Goal: Transaction & Acquisition: Book appointment/travel/reservation

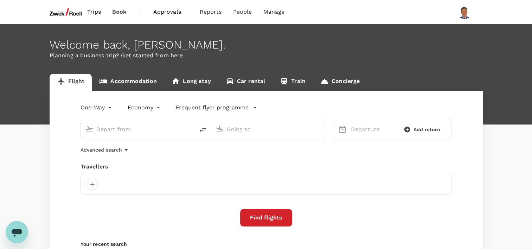
type input "oneway"
type input "undefined, undefined (any)"
type input "Noi Bai Intl (HAN)"
type input "Singapore Changi (SIN)"
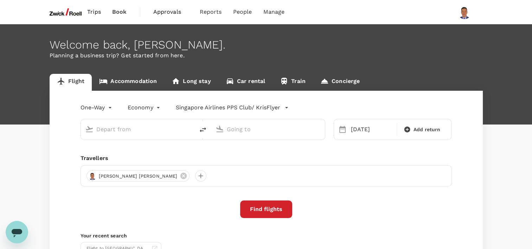
type input "Noi Bai Intl (HAN)"
type input "Singapore Changi (SIN)"
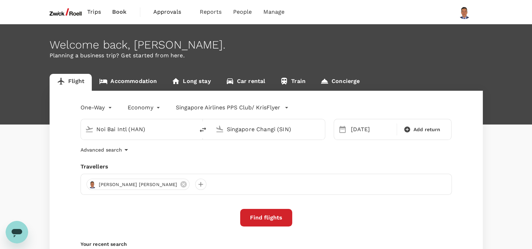
click at [327, 82] on link "Concierge" at bounding box center [340, 82] width 54 height 17
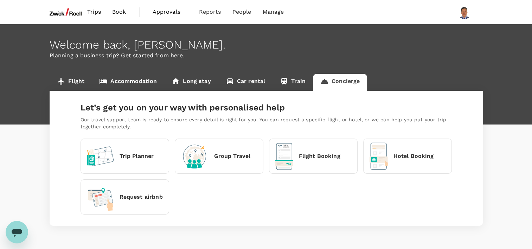
click at [319, 162] on div "Flight Booking" at bounding box center [307, 156] width 65 height 27
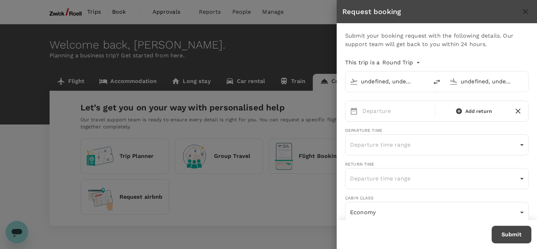
type input "Noi Bai Intl (HAN)"
type input "Singapore Changi (SIN)"
click at [524, 11] on icon "close" at bounding box center [525, 11] width 8 height 8
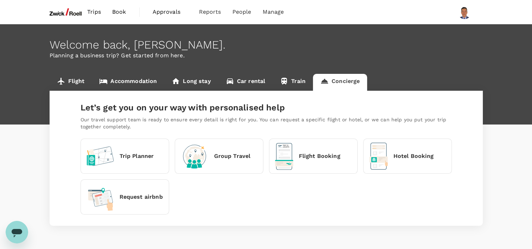
click at [67, 80] on link "Flight" at bounding box center [71, 82] width 43 height 17
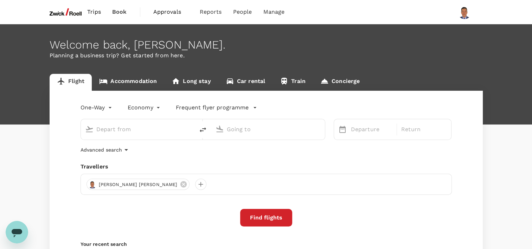
type input "oneway"
type input "Noi Bai Intl (HAN)"
type input "Singapore Changi (SIN)"
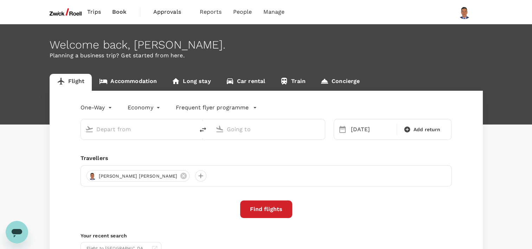
type input "Noi Bai Intl (HAN)"
type input "Singapore Changi (SIN)"
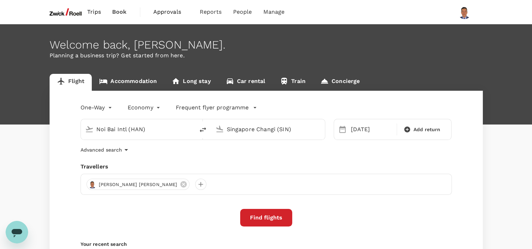
click at [15, 233] on icon "Open messaging window" at bounding box center [17, 233] width 11 height 8
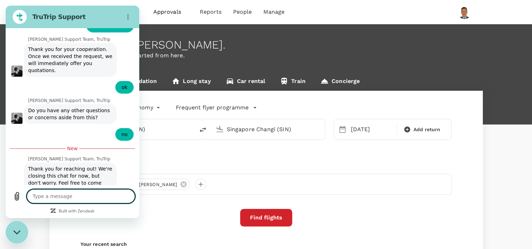
scroll to position [355, 0]
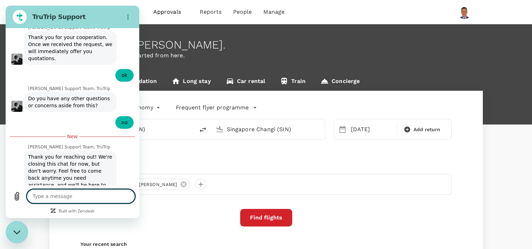
click at [18, 234] on icon "Close messaging window" at bounding box center [16, 232] width 7 height 5
type textarea "x"
